Goal: Navigation & Orientation: Find specific page/section

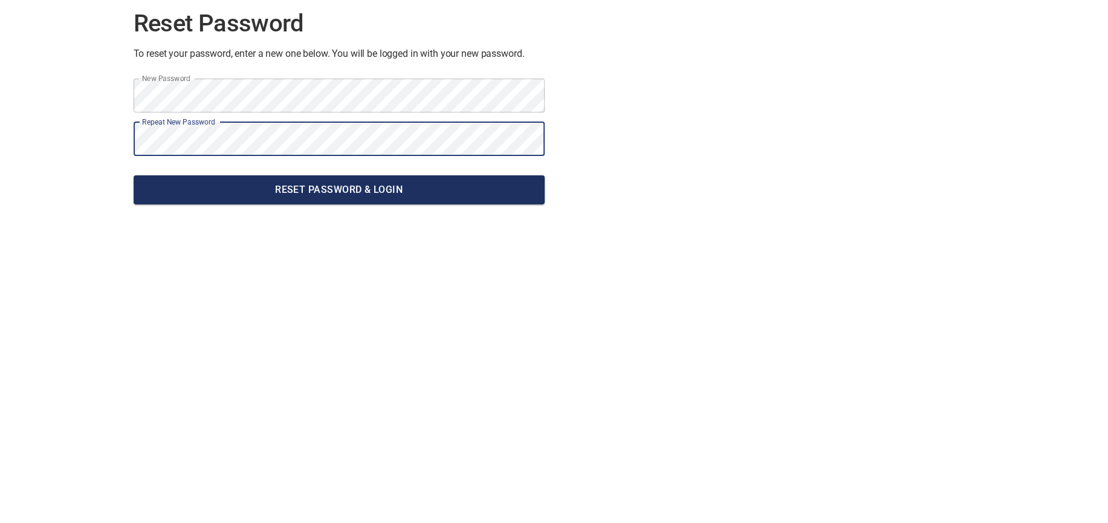
click at [371, 190] on span "Reset Password & Login" at bounding box center [339, 189] width 392 height 17
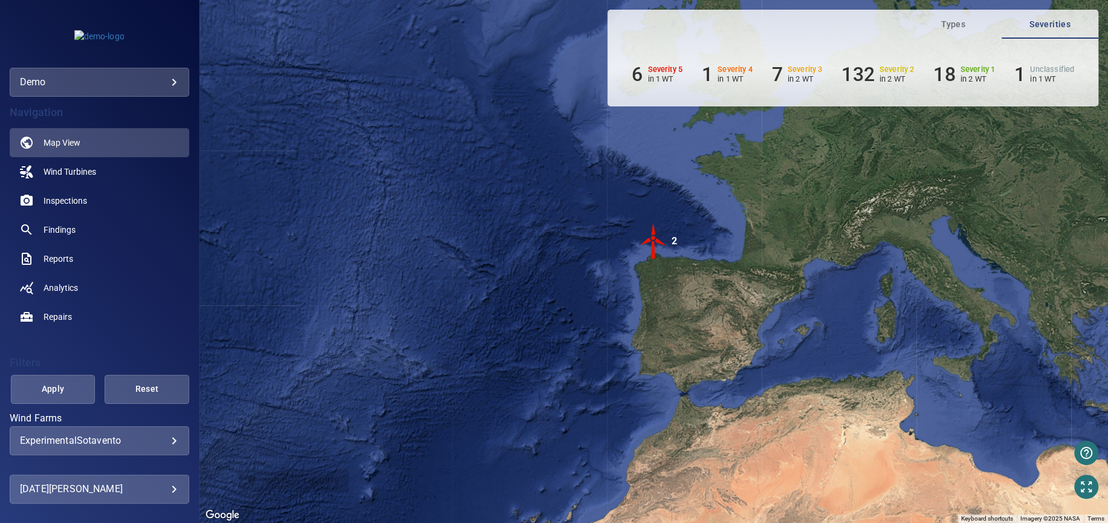
click at [430, 244] on div "To activate drag with keyboard, press Alt + Enter. Once in keyboard drag state,…" at bounding box center [653, 261] width 908 height 523
click at [101, 196] on link "Inspections" at bounding box center [99, 200] width 179 height 29
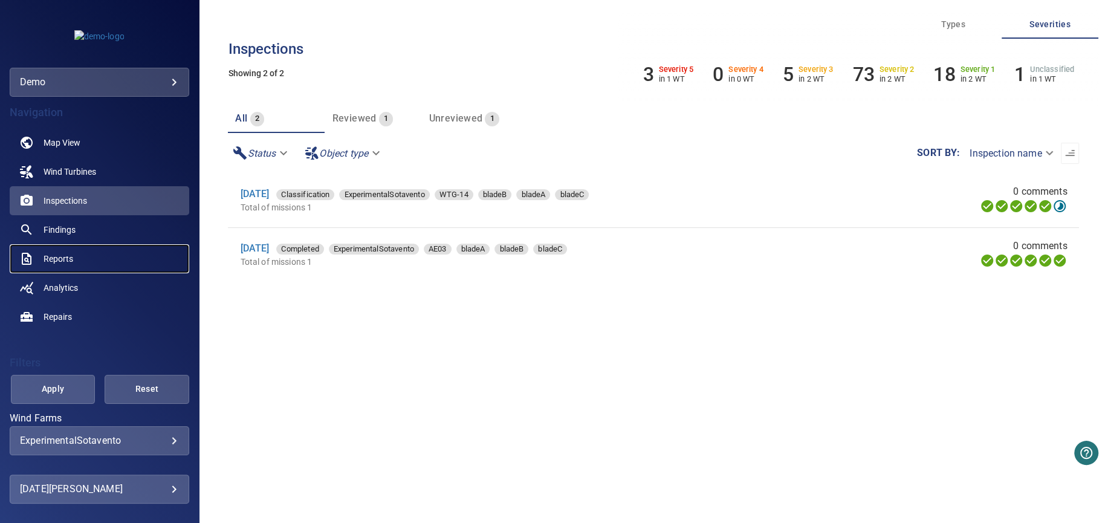
click at [80, 255] on link "Reports" at bounding box center [99, 258] width 179 height 29
